Goal: Find specific page/section: Find specific page/section

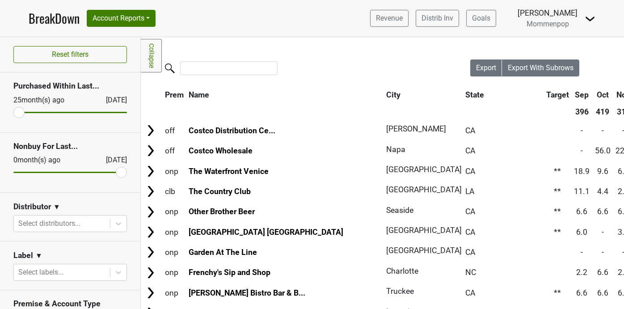
click at [55, 24] on link "BreakDown" at bounding box center [54, 18] width 51 height 19
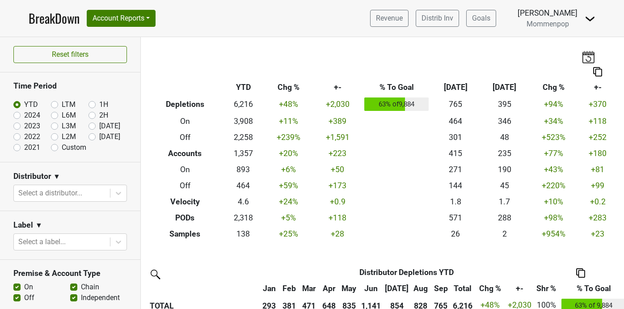
click at [585, 57] on img at bounding box center [588, 57] width 13 height 13
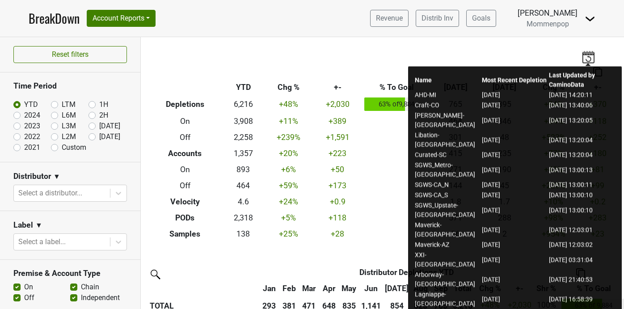
click at [592, 57] on img at bounding box center [588, 57] width 13 height 13
